Goal: Check status

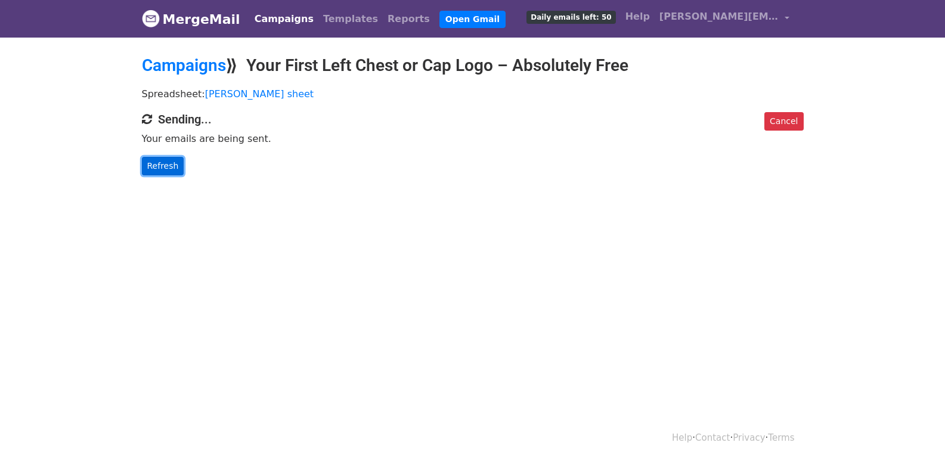
click at [159, 163] on link "Refresh" at bounding box center [163, 166] width 42 height 18
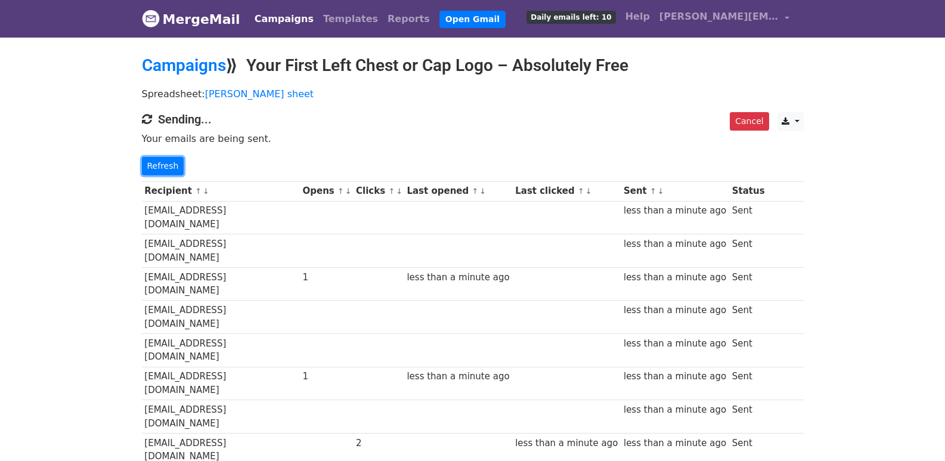
click at [169, 163] on link "Refresh" at bounding box center [163, 166] width 42 height 18
click at [147, 166] on link "Refresh" at bounding box center [163, 166] width 42 height 18
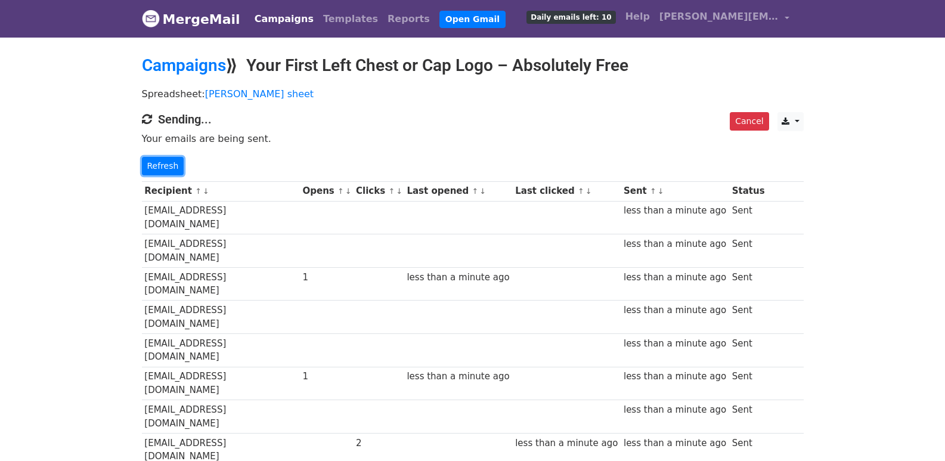
click at [147, 166] on link "Refresh" at bounding box center [163, 166] width 42 height 18
click at [149, 167] on link "Refresh" at bounding box center [163, 166] width 42 height 18
click at [153, 167] on link "Refresh" at bounding box center [163, 166] width 42 height 18
click at [160, 166] on link "Refresh" at bounding box center [163, 166] width 42 height 18
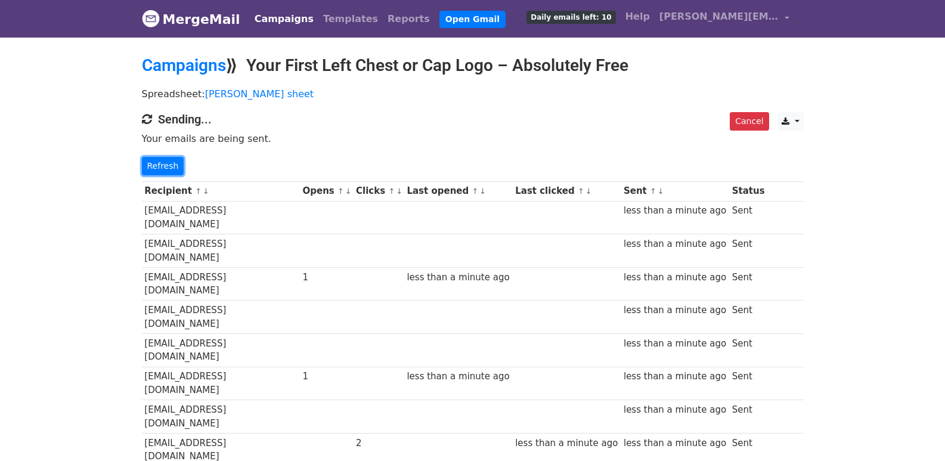
click at [160, 166] on link "Refresh" at bounding box center [163, 166] width 42 height 18
click at [159, 162] on link "Refresh" at bounding box center [163, 166] width 42 height 18
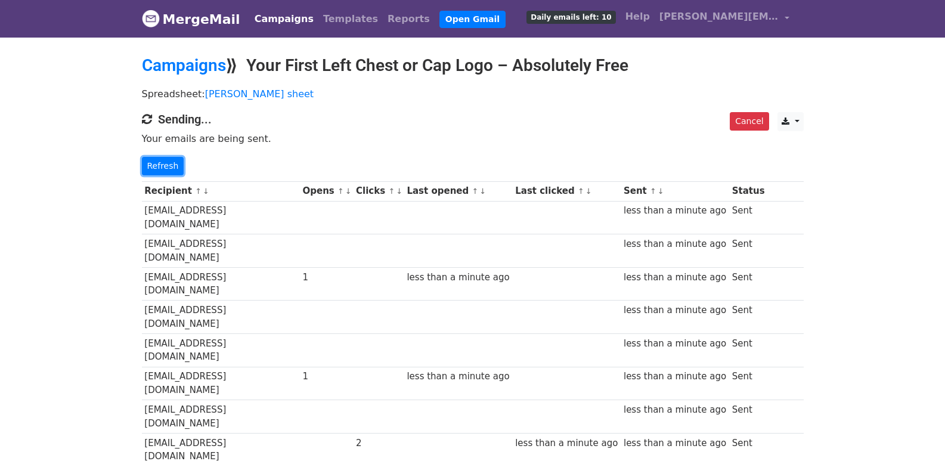
click at [159, 162] on link "Refresh" at bounding box center [163, 166] width 42 height 18
